Goal: Use online tool/utility

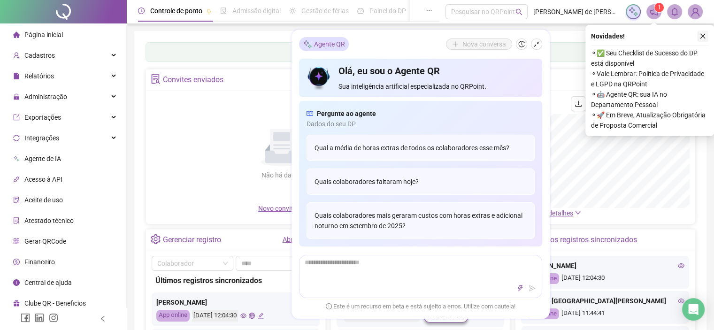
click at [703, 38] on icon "close" at bounding box center [702, 36] width 7 height 7
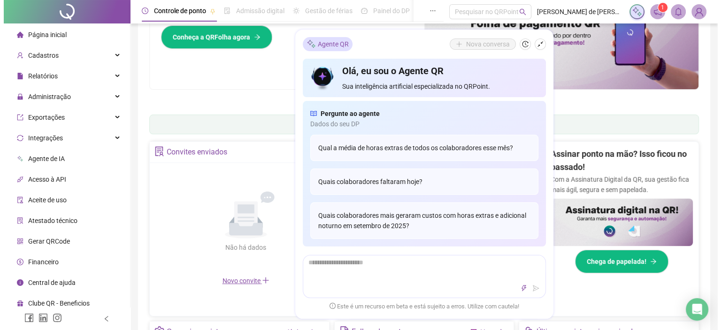
scroll to position [94, 0]
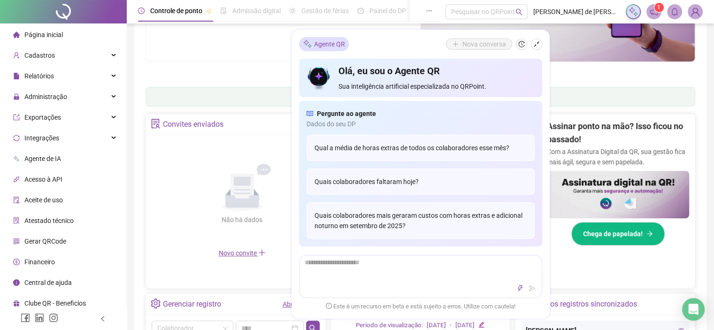
click at [56, 239] on span "Gerar QRCode" at bounding box center [45, 241] width 42 height 8
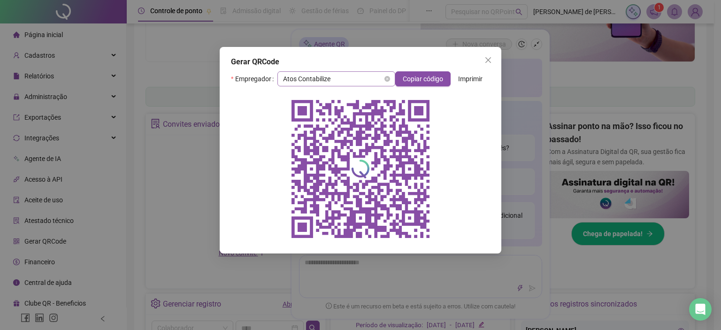
click at [359, 80] on span "Atos Contabilize" at bounding box center [336, 79] width 107 height 14
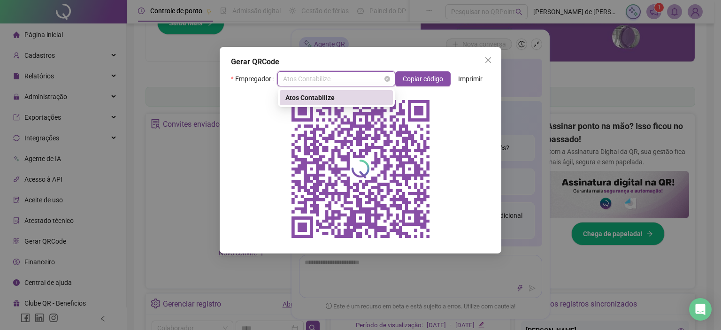
click at [359, 80] on span "Atos Contabilize" at bounding box center [336, 79] width 107 height 14
